Goal: Task Accomplishment & Management: Complete application form

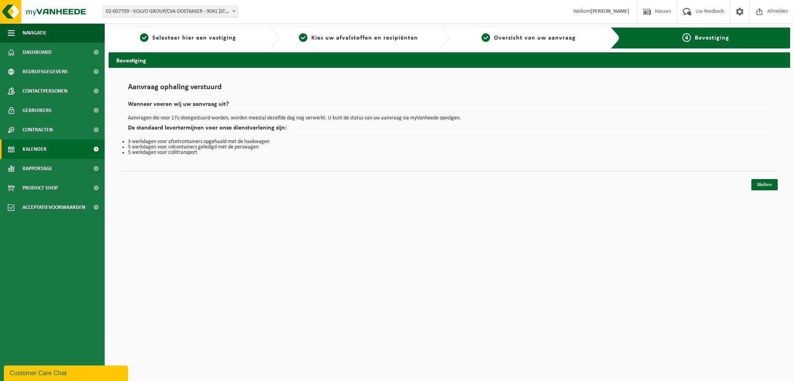
click at [40, 146] on span "Kalender" at bounding box center [34, 149] width 24 height 19
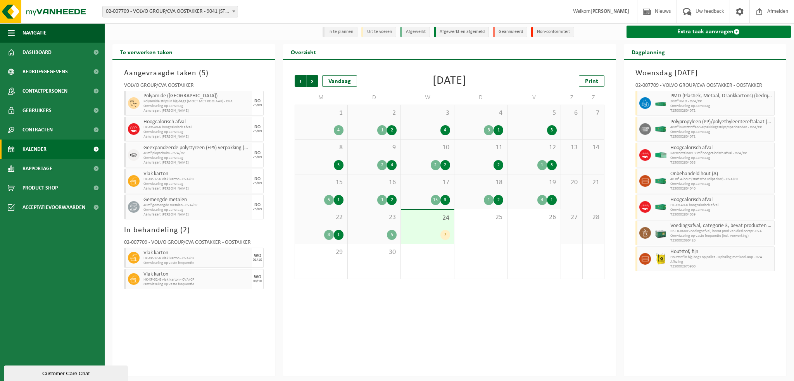
click at [670, 33] on link "Extra taak aanvragen" at bounding box center [709, 32] width 165 height 12
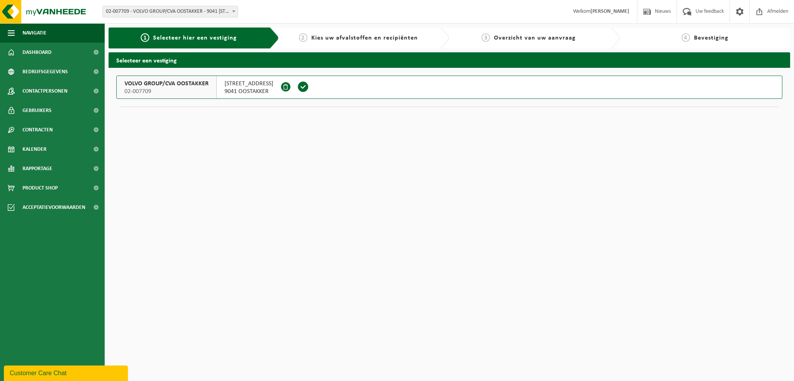
click at [166, 86] on span "VOLVO GROUP/CVA OOSTAKKER" at bounding box center [166, 84] width 84 height 8
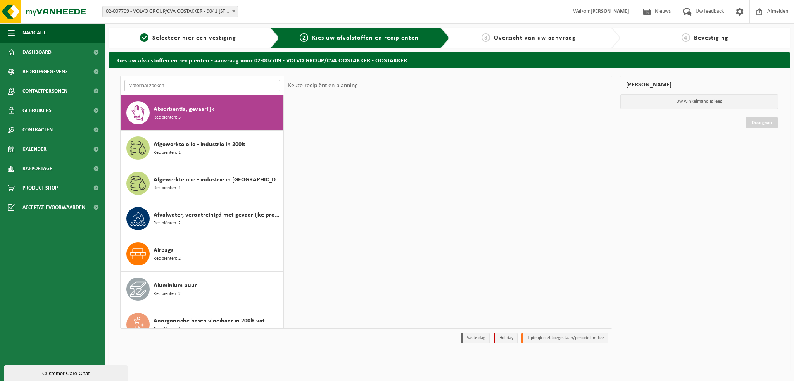
click at [166, 86] on input "text" at bounding box center [201, 86] width 155 height 12
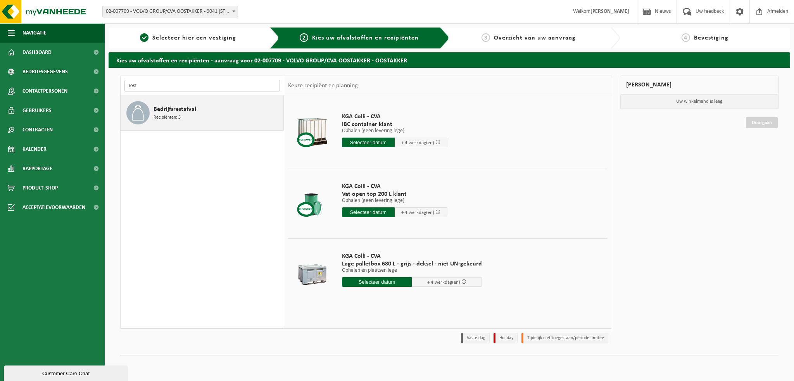
type input "rest"
click at [171, 109] on span "Bedrijfsrestafval" at bounding box center [175, 109] width 43 height 9
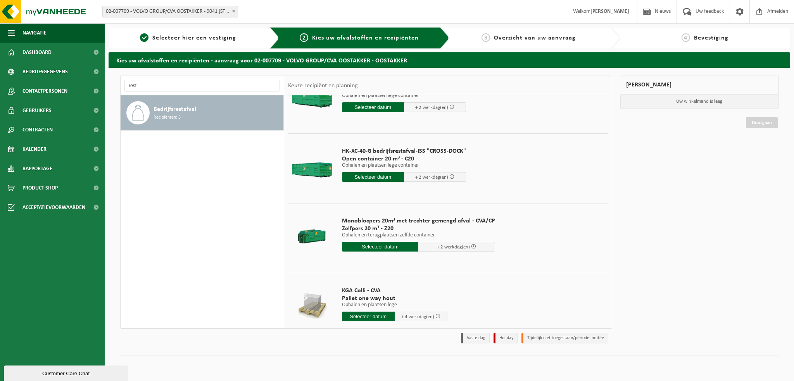
scroll to position [116, 0]
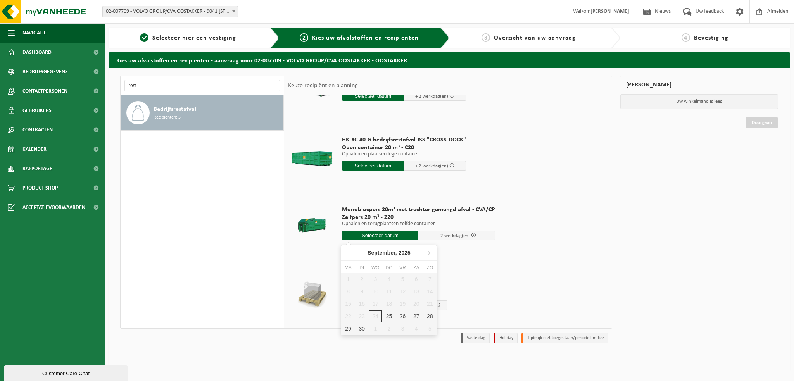
click at [387, 237] on input "text" at bounding box center [380, 236] width 77 height 10
click at [388, 315] on div "25" at bounding box center [389, 316] width 14 height 12
type input "Van 2025-09-25"
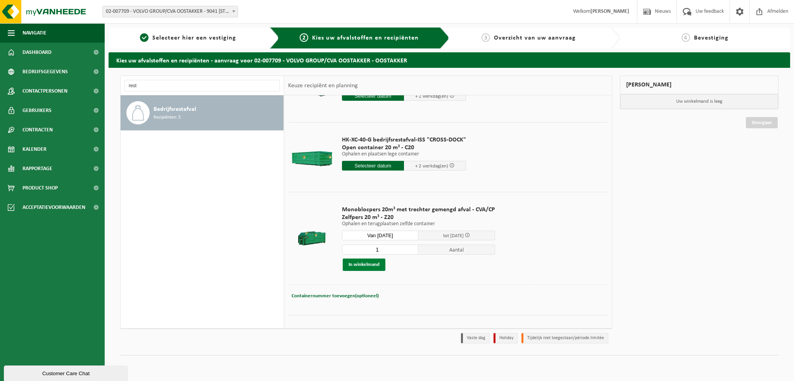
click at [366, 266] on button "In winkelmand" at bounding box center [364, 265] width 43 height 12
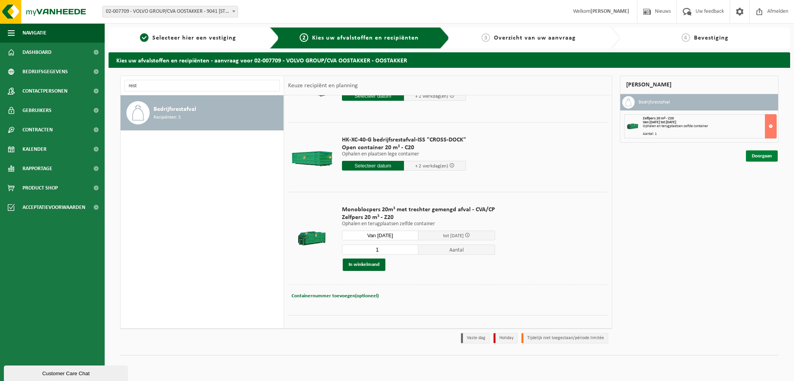
click at [765, 155] on link "Doorgaan" at bounding box center [762, 155] width 32 height 11
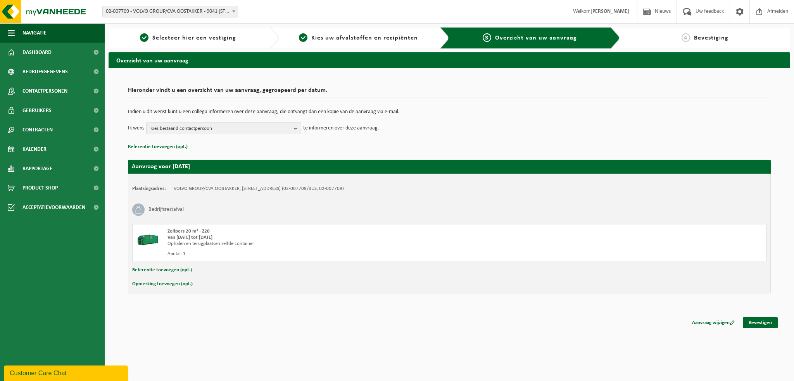
click at [296, 131] on b "button" at bounding box center [297, 128] width 7 height 11
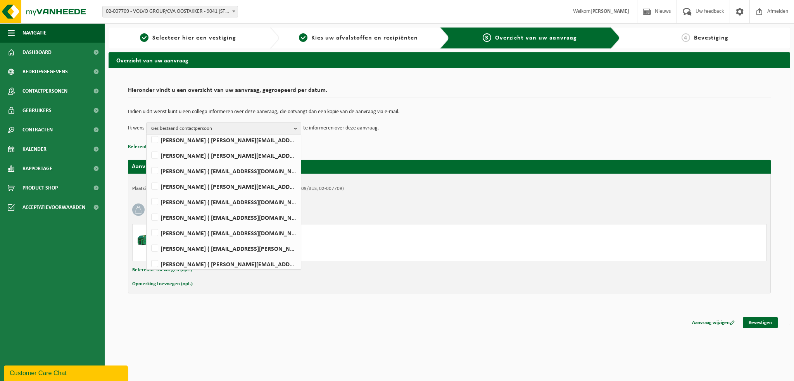
scroll to position [427, 0]
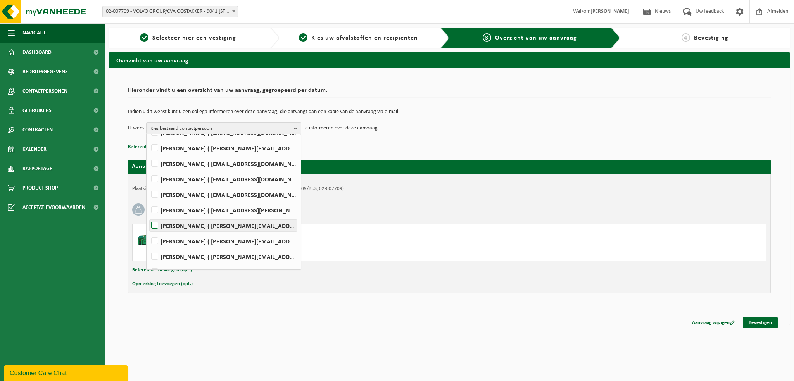
click at [154, 223] on label "[PERSON_NAME] ( [PERSON_NAME][EMAIL_ADDRESS][DOMAIN_NAME] )" at bounding box center [223, 226] width 147 height 12
click at [149, 216] on input "[PERSON_NAME] ( [PERSON_NAME][EMAIL_ADDRESS][DOMAIN_NAME] )" at bounding box center [148, 216] width 0 height 0
checkbox input "true"
click at [760, 322] on link "Bevestigen" at bounding box center [760, 322] width 35 height 11
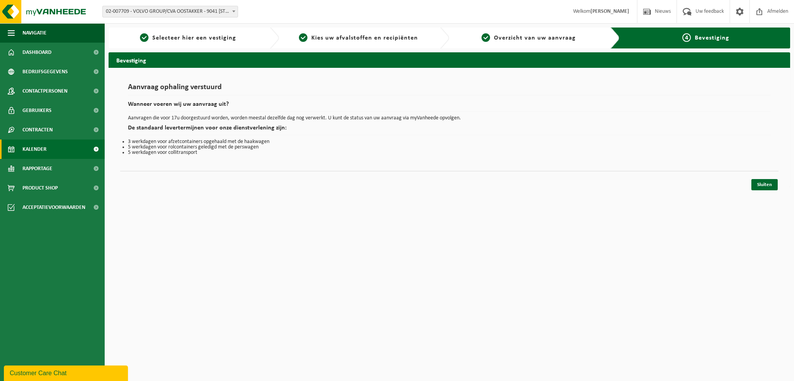
click at [41, 153] on span "Kalender" at bounding box center [34, 149] width 24 height 19
